Goal: Manage account settings

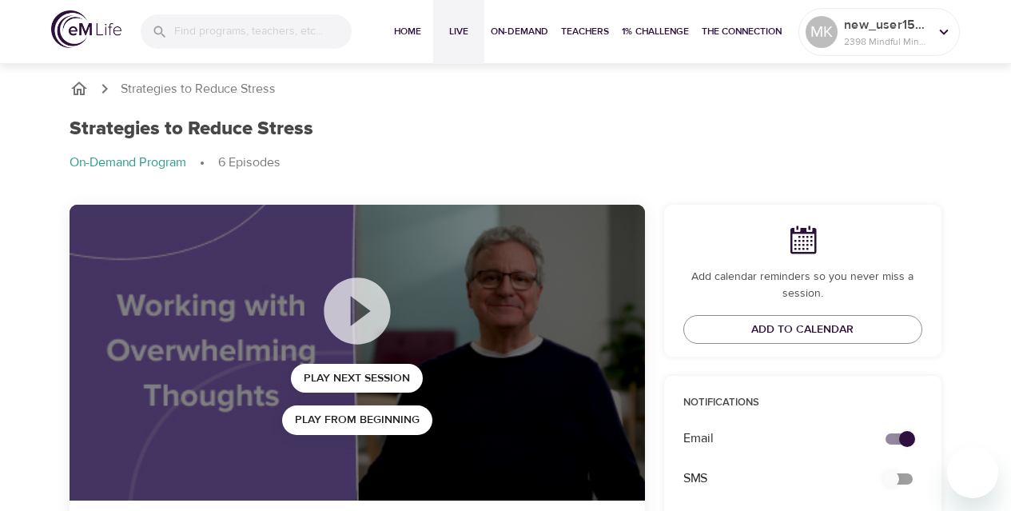
scroll to position [50, 0]
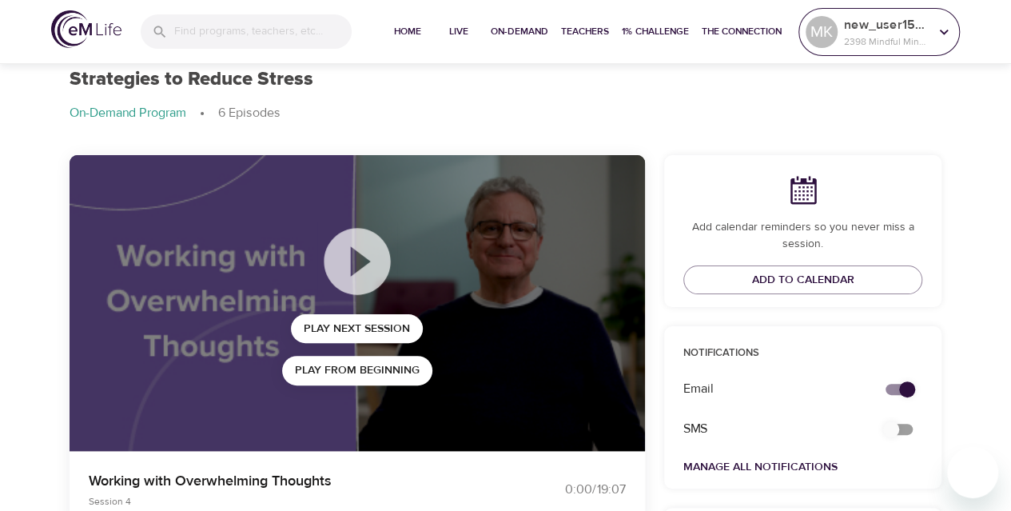
click at [948, 23] on icon at bounding box center [944, 32] width 18 height 18
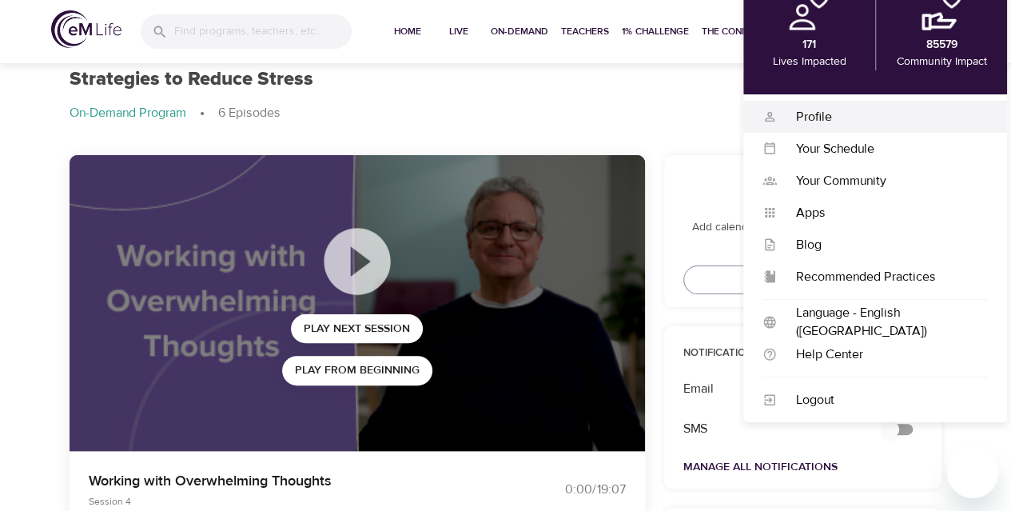
click at [887, 130] on div "Profile Profile" at bounding box center [875, 117] width 264 height 32
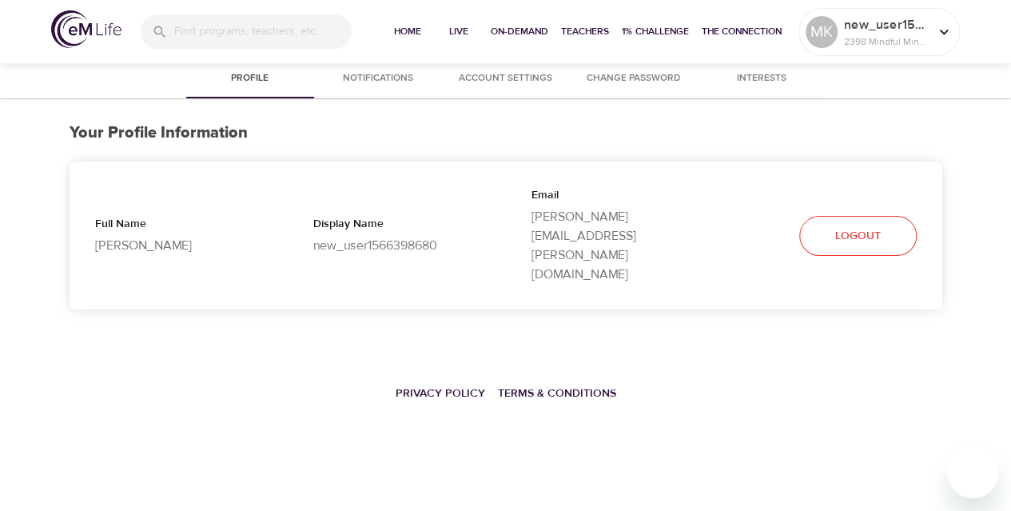
select select "10"
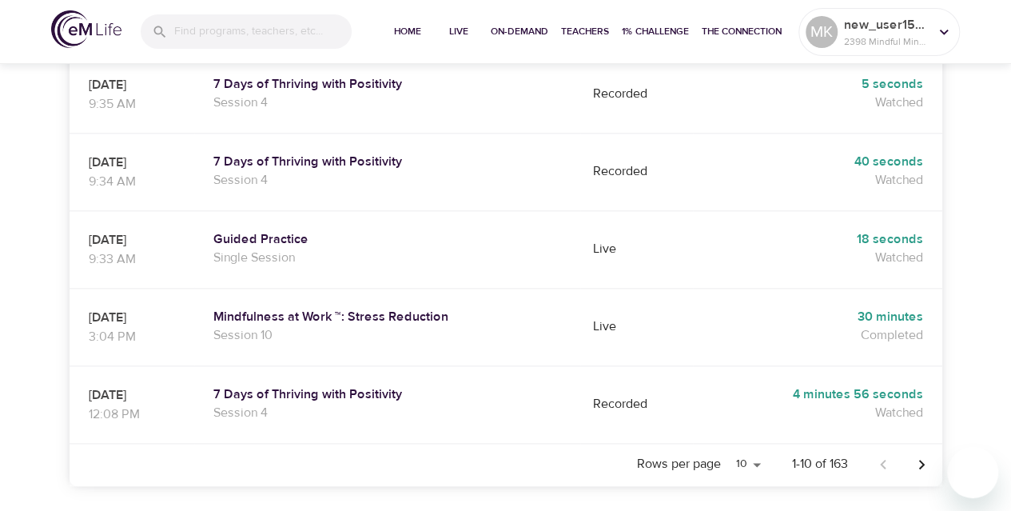
scroll to position [814, 0]
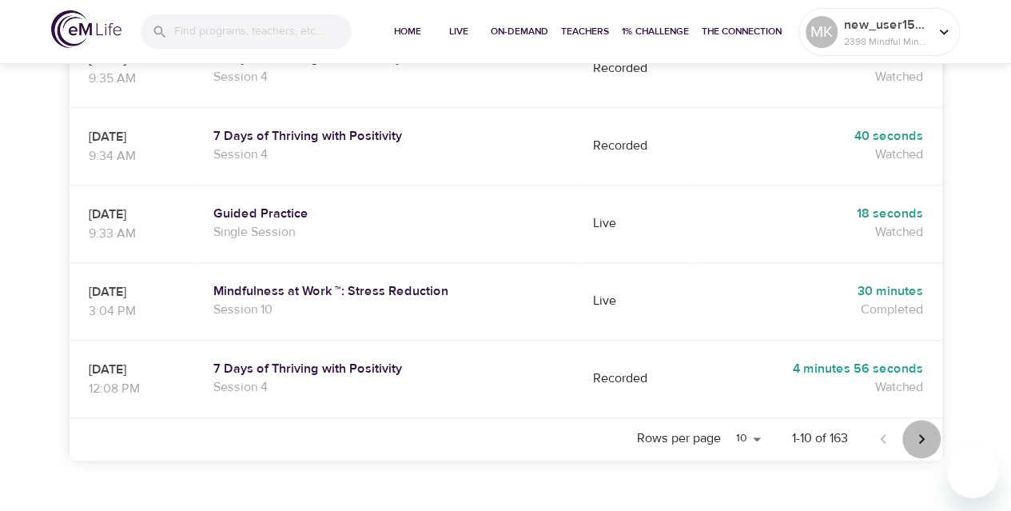
click at [920, 433] on icon "Next page" at bounding box center [921, 438] width 6 height 10
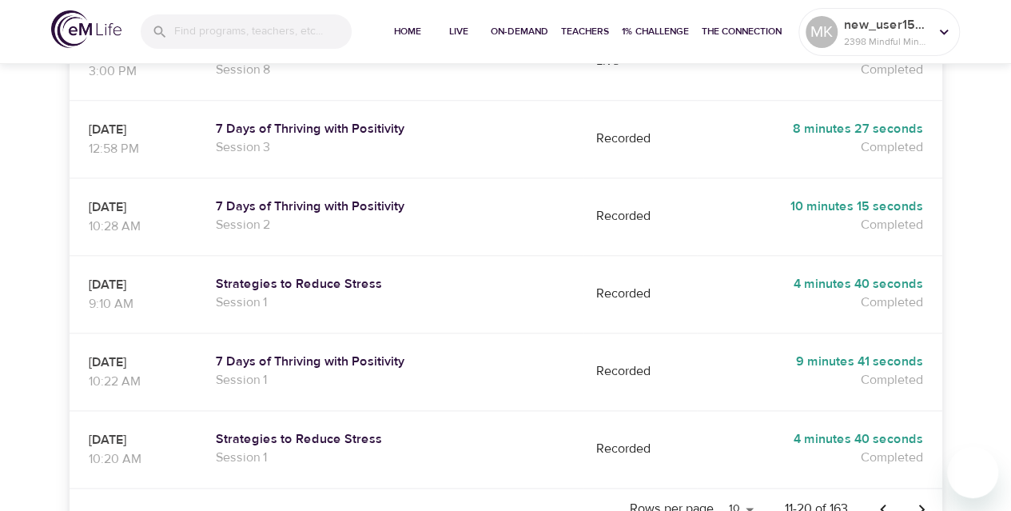
scroll to position [404, 0]
